Goal: Task Accomplishment & Management: Manage account settings

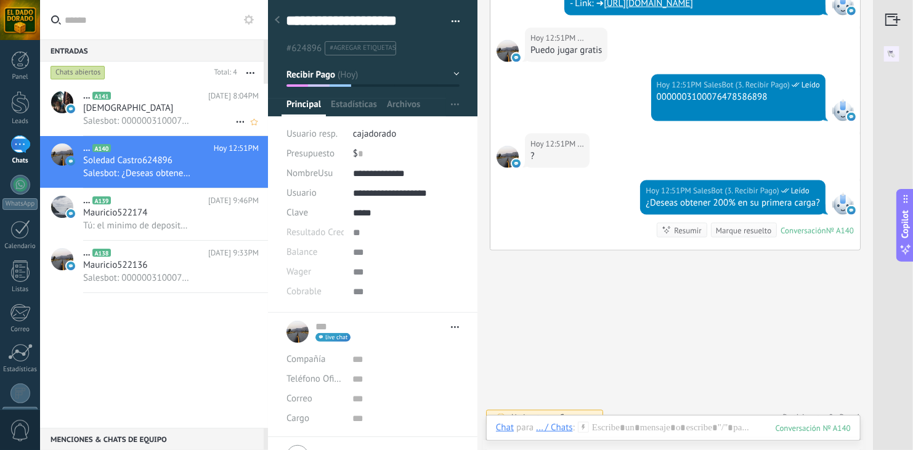
click at [159, 110] on div "[DEMOGRAPHIC_DATA]" at bounding box center [171, 108] width 176 height 12
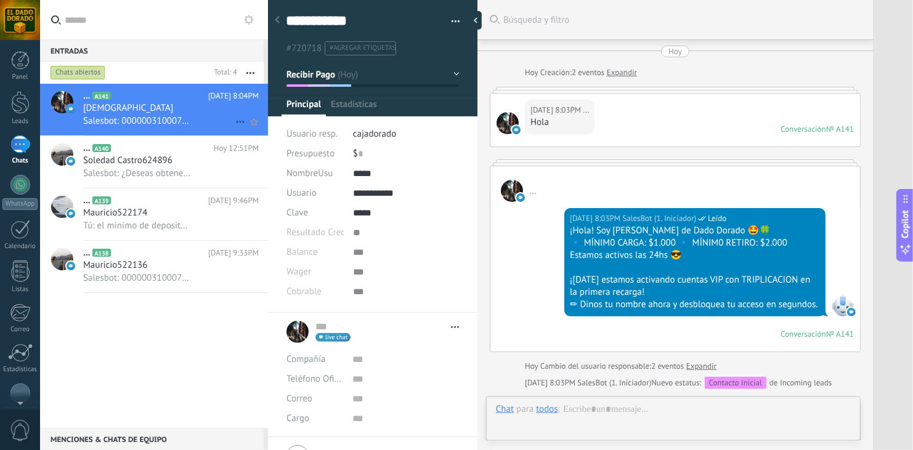
type textarea "**********"
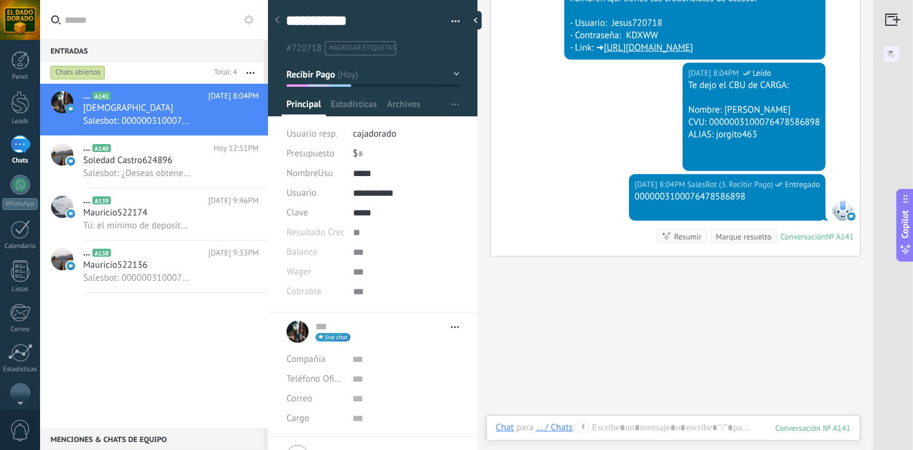
click at [620, 118] on div "[DATE] 8:04PM SalesBot (3. Recibir Pago) Leído Te dejo el CBU de CARGA: Nombre:…" at bounding box center [675, 118] width 370 height 111
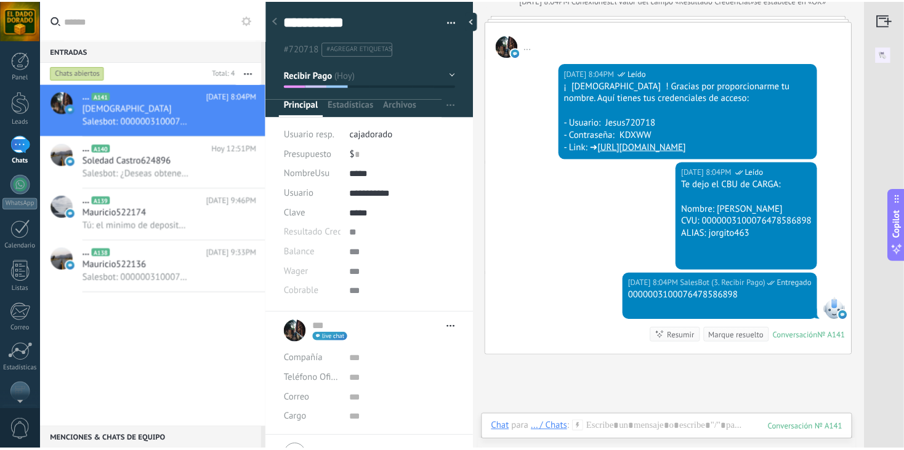
scroll to position [548, 0]
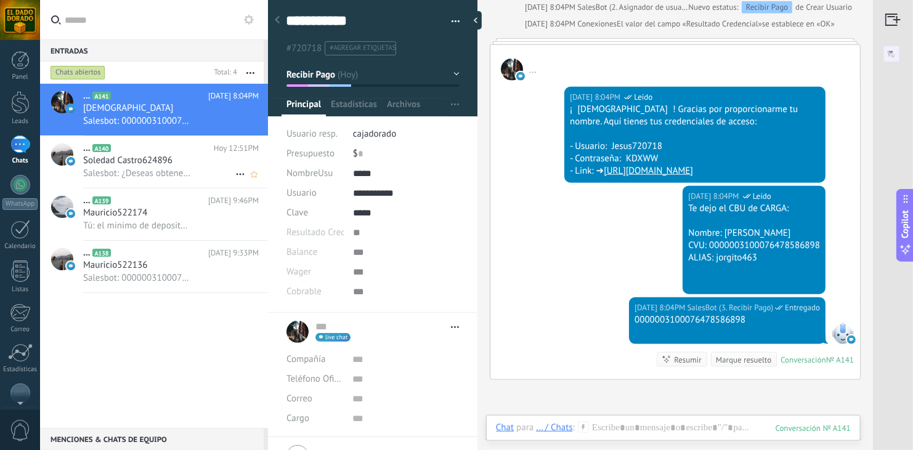
click at [196, 156] on div "Soledad Castro624896" at bounding box center [171, 161] width 176 height 12
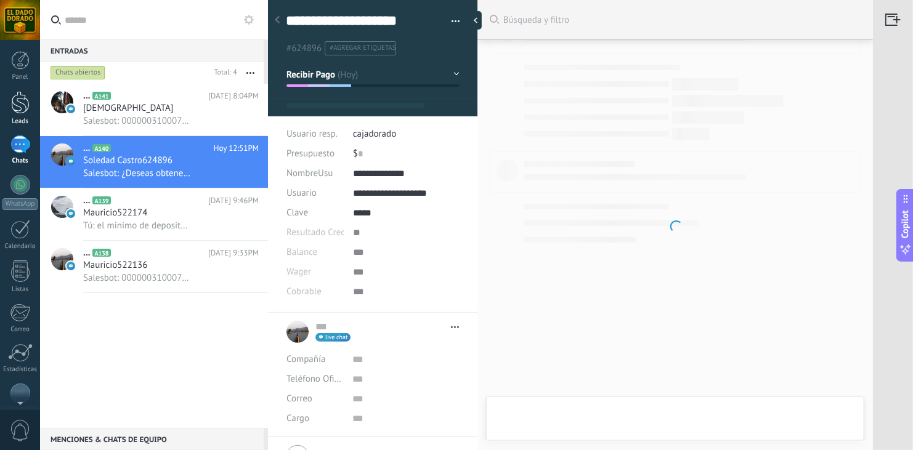
click at [24, 116] on link "Leads" at bounding box center [20, 108] width 40 height 34
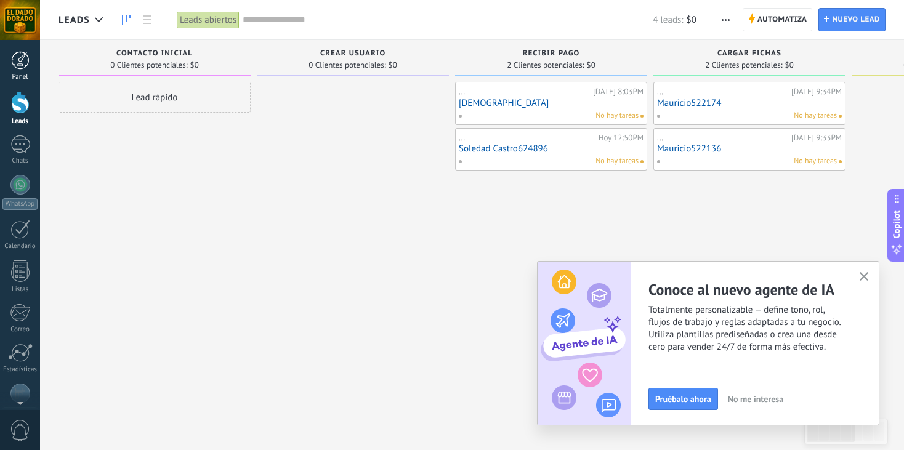
drag, startPoint x: 24, startPoint y: 110, endPoint x: 26, endPoint y: 79, distance: 30.3
click at [26, 79] on div "Panel" at bounding box center [20, 77] width 36 height 8
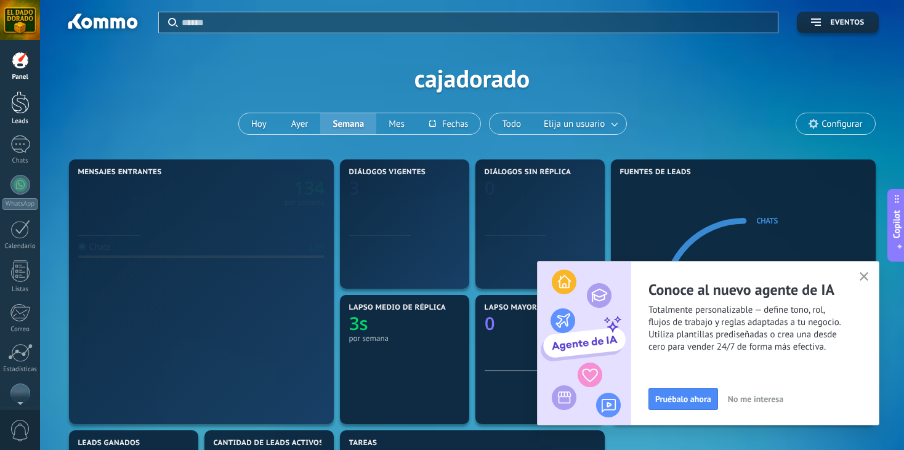
click at [18, 105] on div at bounding box center [20, 102] width 18 height 23
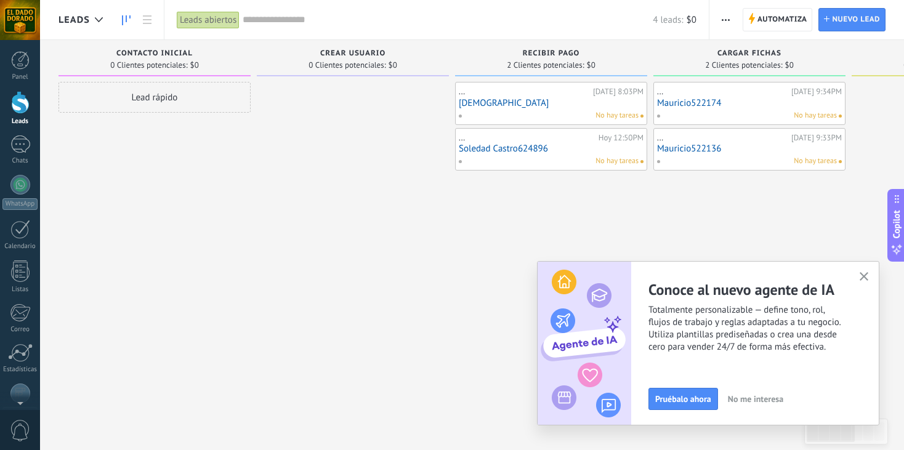
click at [17, 14] on div at bounding box center [20, 20] width 40 height 40
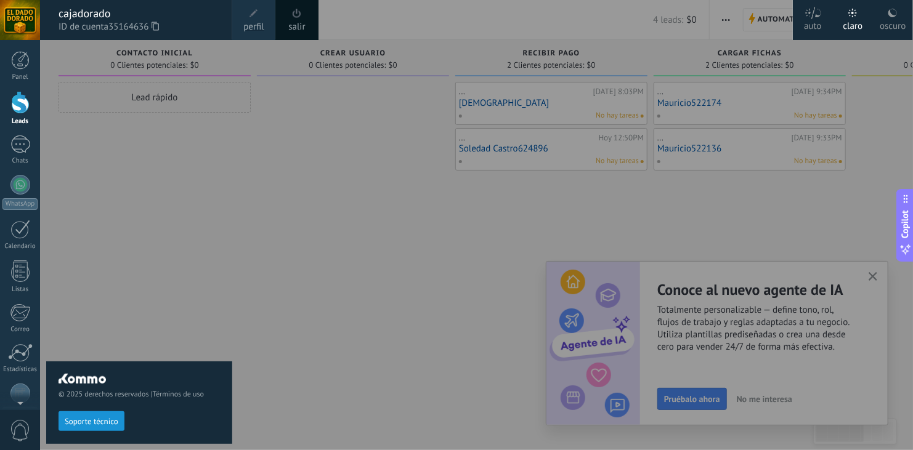
click at [297, 19] on span at bounding box center [297, 14] width 14 height 14
